Goal: Information Seeking & Learning: Check status

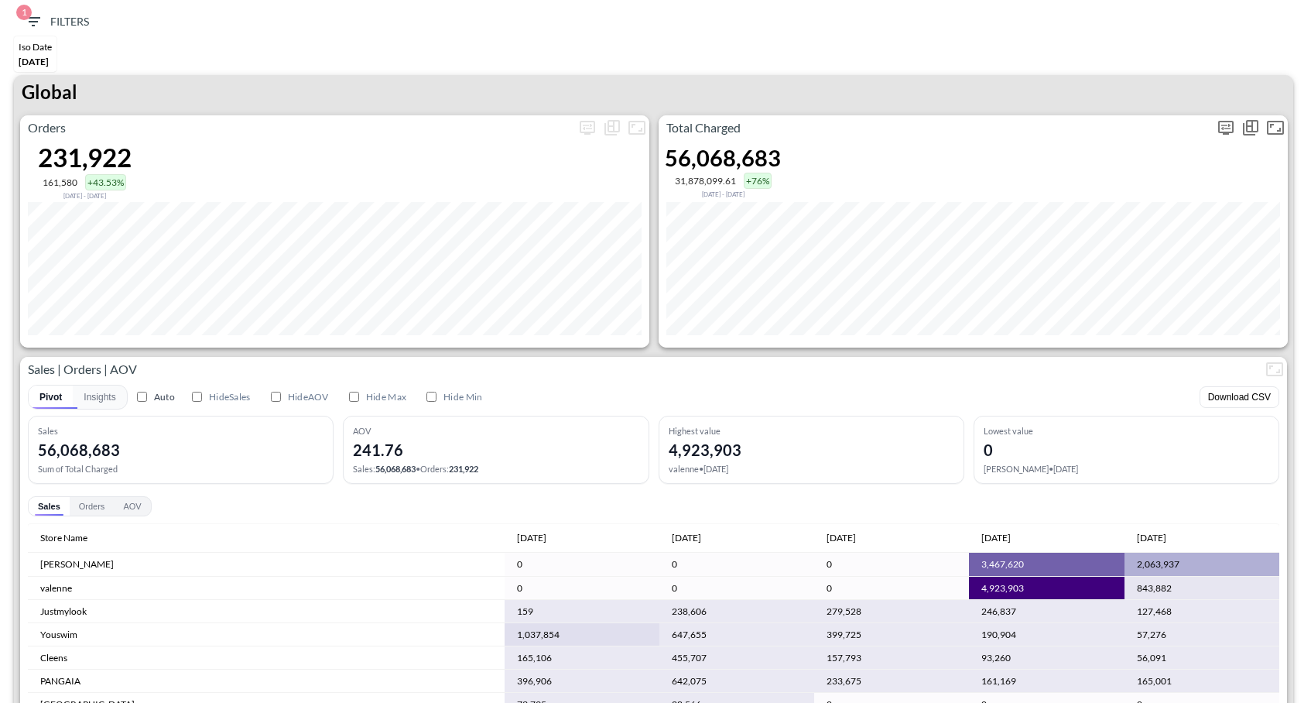
click at [1221, 127] on icon "more" at bounding box center [1226, 127] width 19 height 19
click at [1112, 242] on body "BI.P.EYE, Interactive Analytics Dashboards 1 Filters Iso Date Jun 01, 2025 Glob…" at bounding box center [655, 351] width 1311 height 703
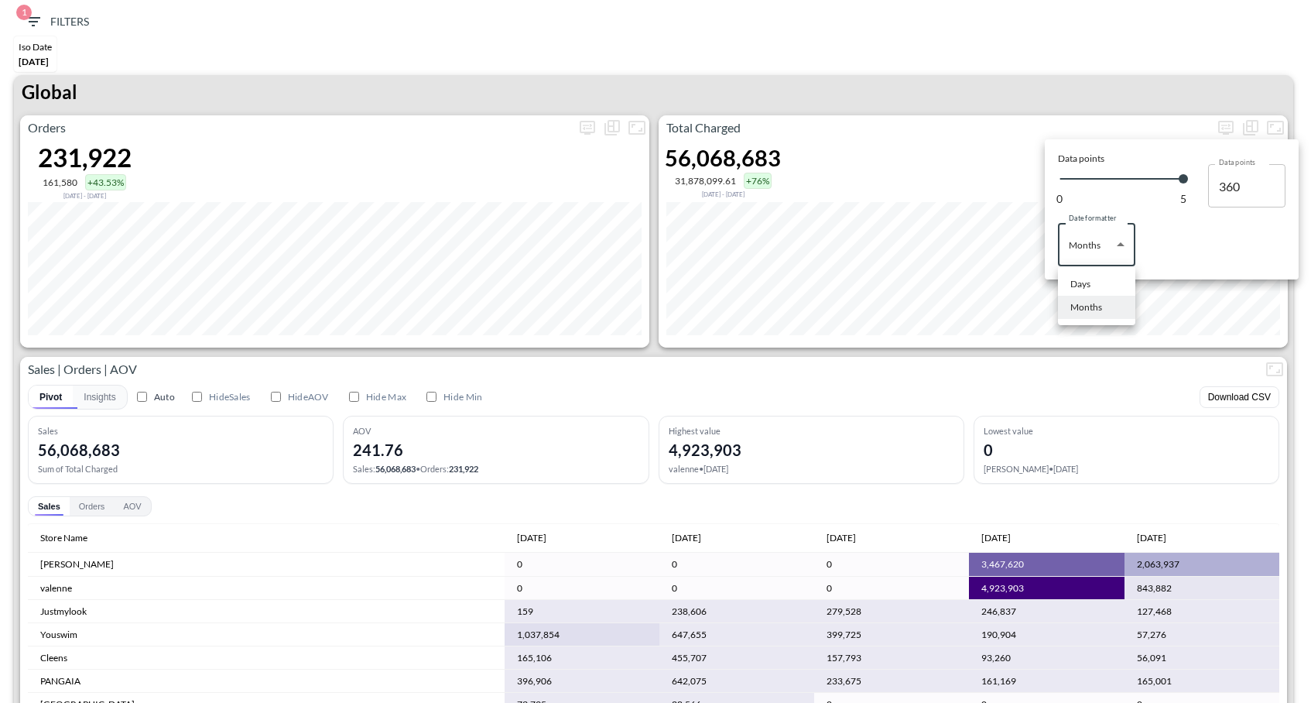
click at [1094, 285] on li "Days" at bounding box center [1096, 284] width 77 height 23
type input "Days"
type input "137"
click at [1075, 61] on div at bounding box center [655, 351] width 1311 height 703
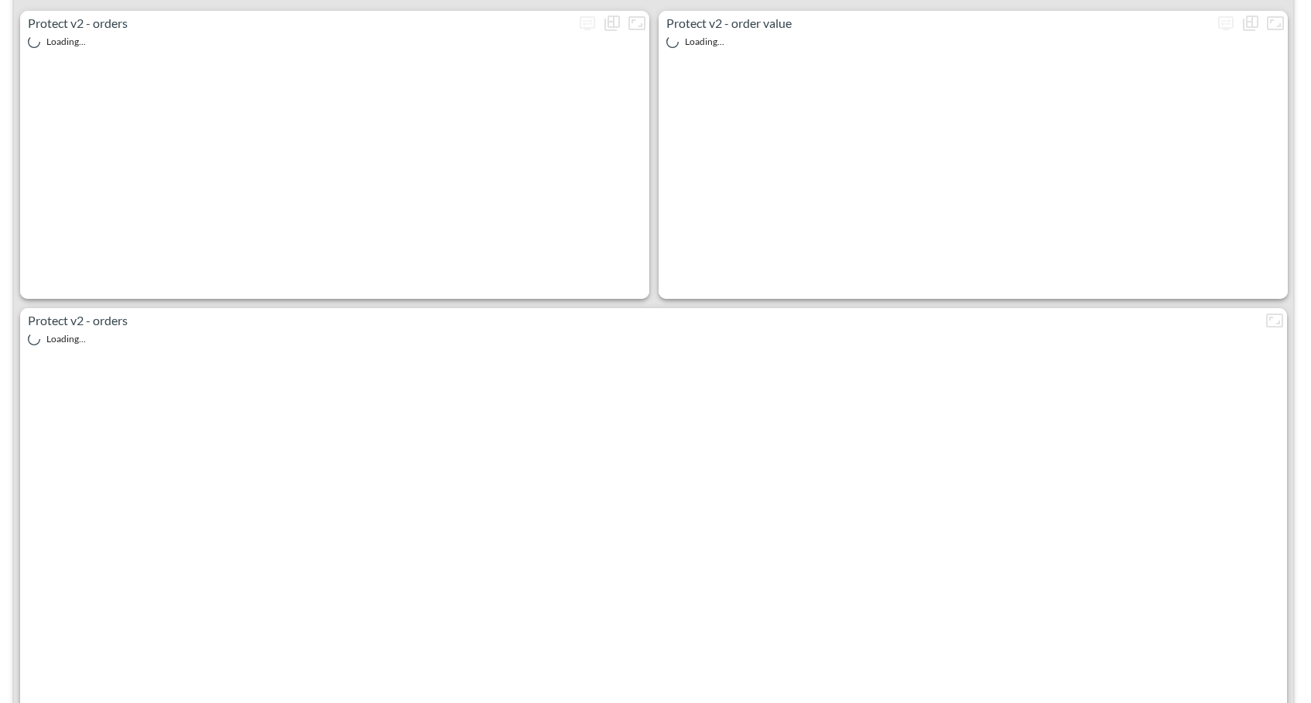
scroll to position [2810, 0]
